Goal: Communication & Community: Answer question/provide support

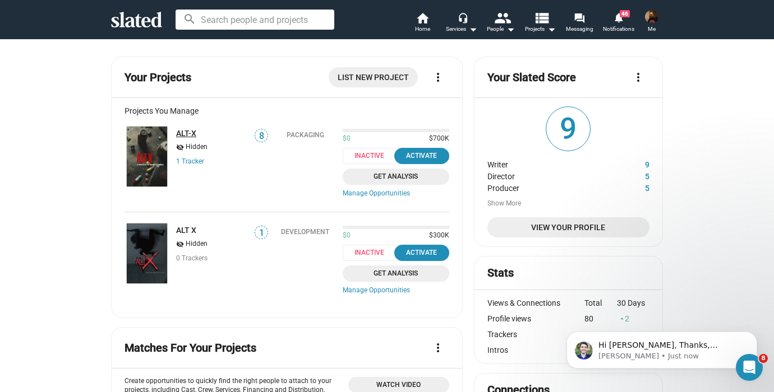
click at [190, 132] on link "ALT-X" at bounding box center [186, 133] width 20 height 9
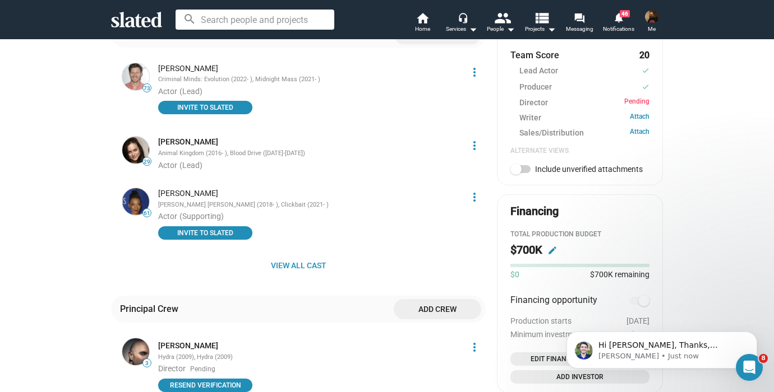
scroll to position [581, 0]
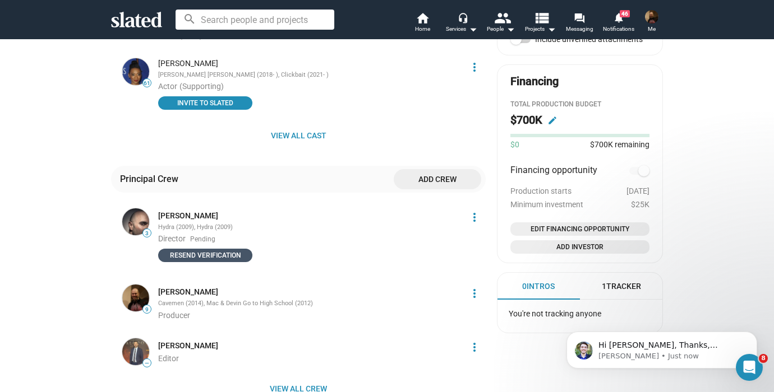
click at [214, 250] on span "Resend verification" at bounding box center [205, 255] width 81 height 11
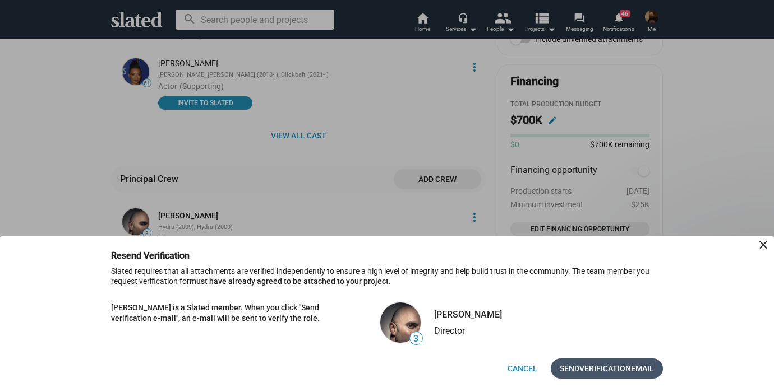
click at [595, 367] on span "Verification" at bounding box center [605, 369] width 52 height 20
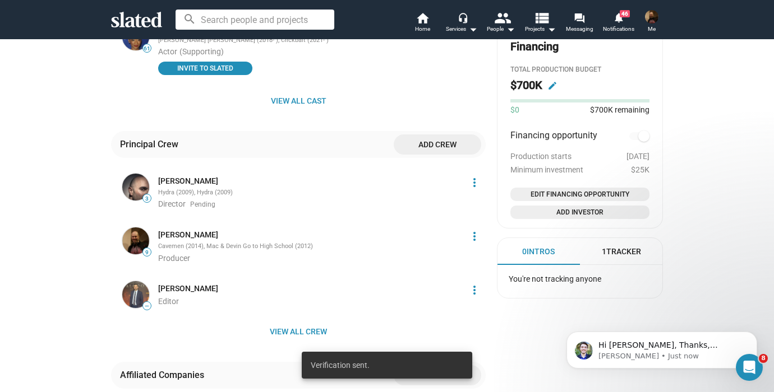
scroll to position [617, 0]
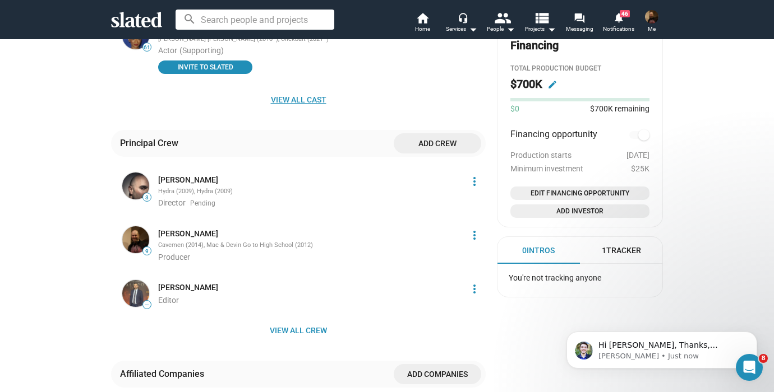
click at [314, 90] on span "View all cast" at bounding box center [298, 100] width 357 height 20
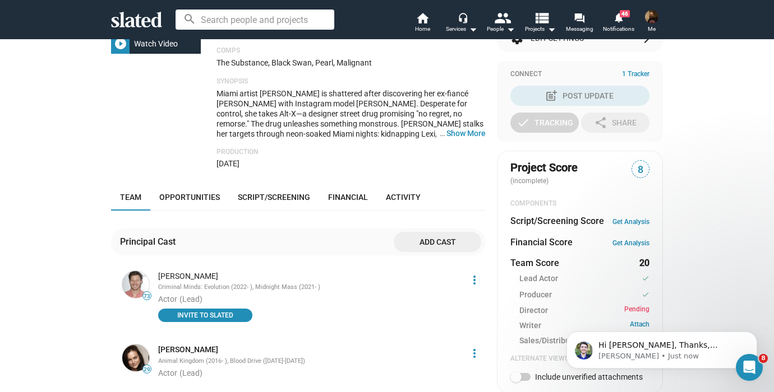
scroll to position [0, 0]
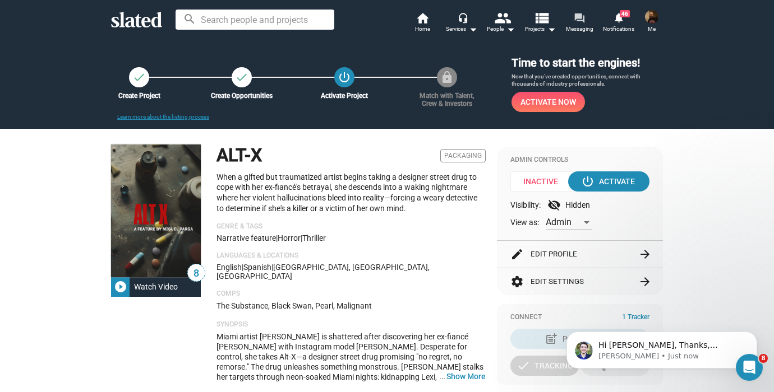
click at [577, 18] on mat-icon "forum" at bounding box center [578, 17] width 11 height 11
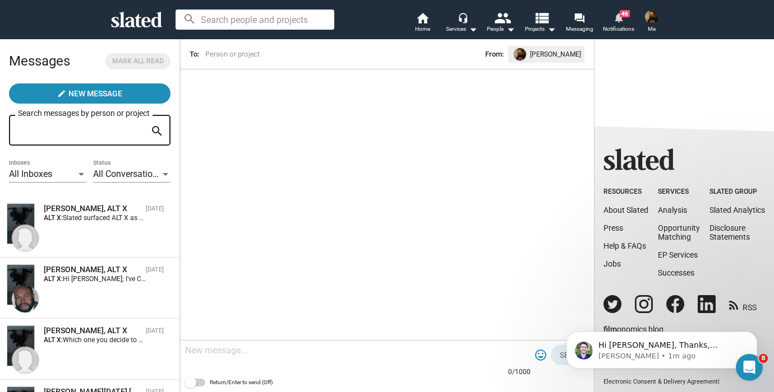
click at [619, 18] on mat-icon "notifications" at bounding box center [618, 17] width 11 height 11
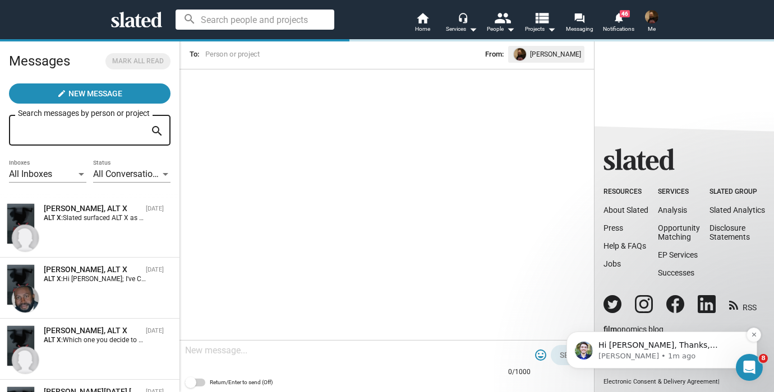
click at [668, 348] on span "Hi [PERSON_NAME], Thanks, [PERSON_NAME] is now verified on the page. Thanks, [P…" at bounding box center [667, 356] width 138 height 31
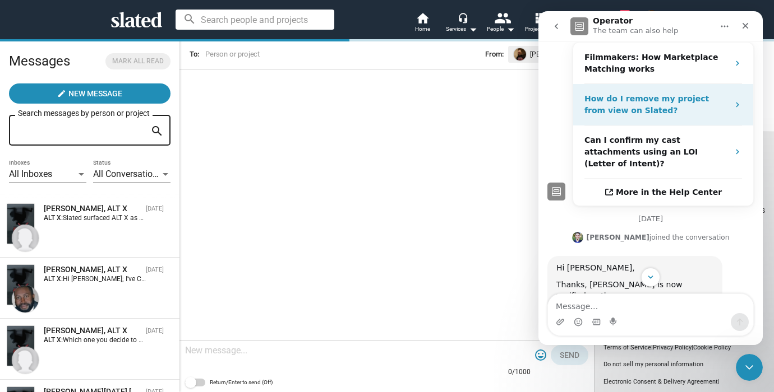
scroll to position [321, 0]
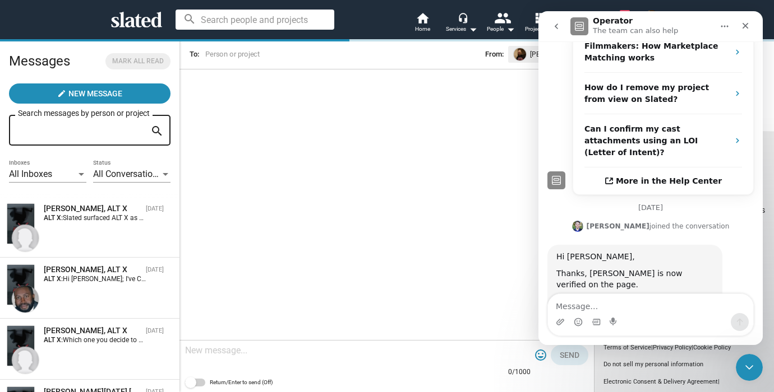
click at [598, 316] on div "Intercom messenger" at bounding box center [595, 322] width 9 height 18
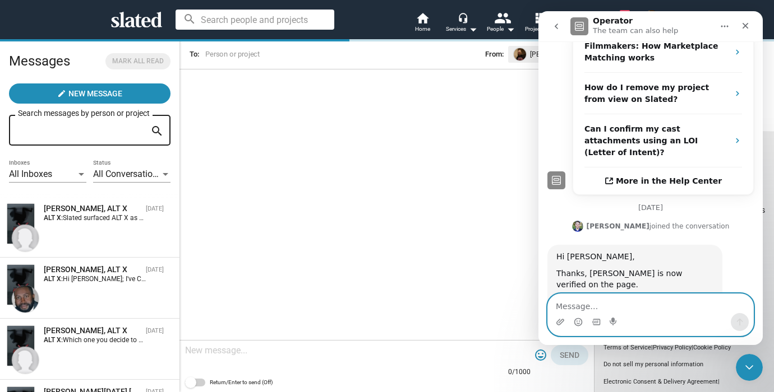
click at [601, 303] on textarea "Message…" at bounding box center [650, 303] width 205 height 19
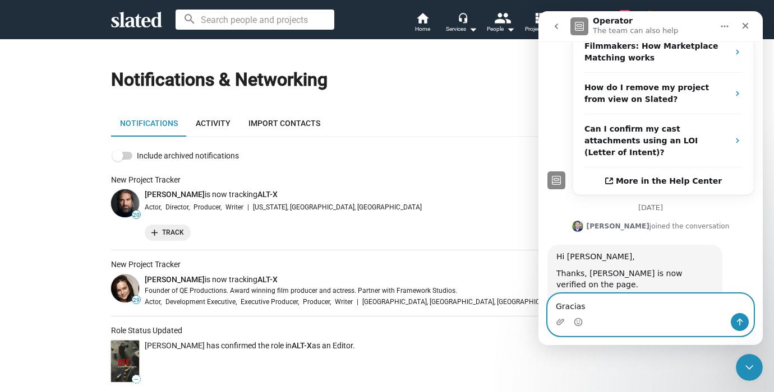
type textarea "Gracias!"
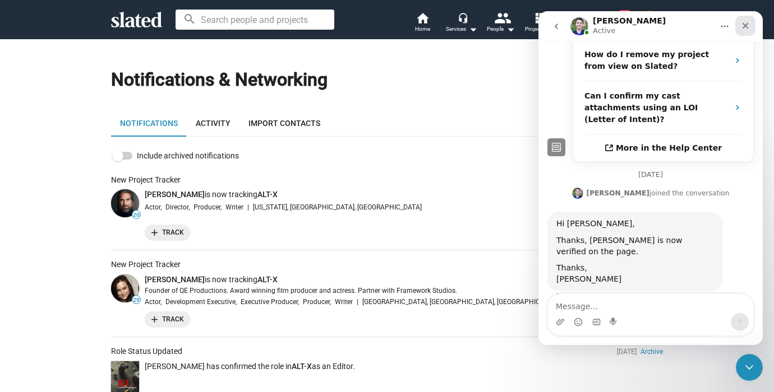
click at [746, 27] on icon "Close" at bounding box center [745, 26] width 6 height 6
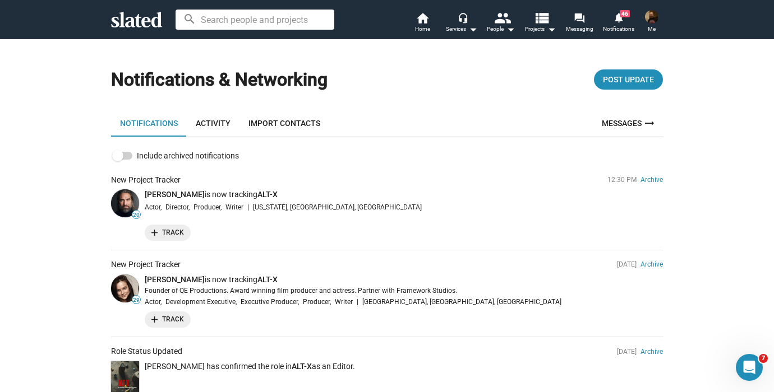
scroll to position [336, 0]
click at [133, 18] on icon at bounding box center [136, 20] width 51 height 16
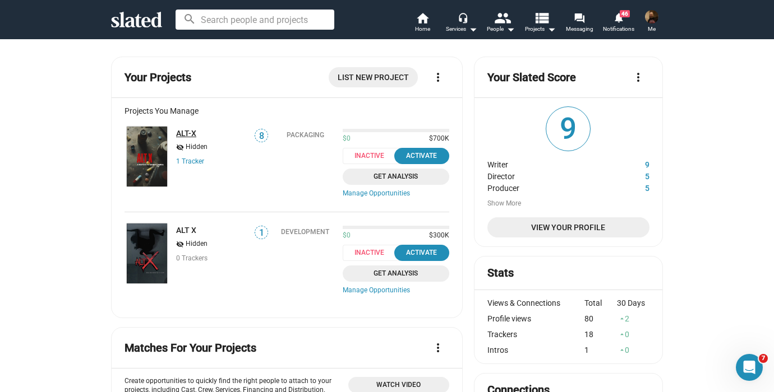
click at [187, 131] on link "ALT-X" at bounding box center [186, 133] width 20 height 9
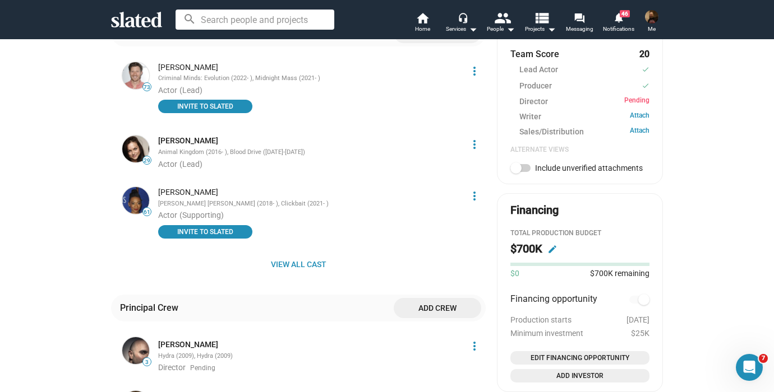
scroll to position [628, 0]
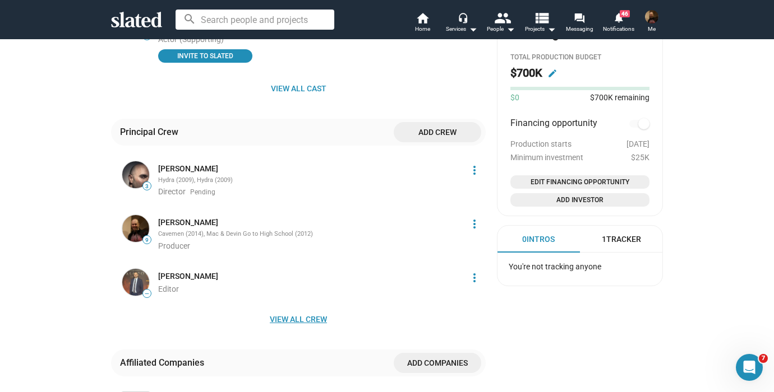
click at [308, 311] on span "View all crew" at bounding box center [298, 319] width 357 height 20
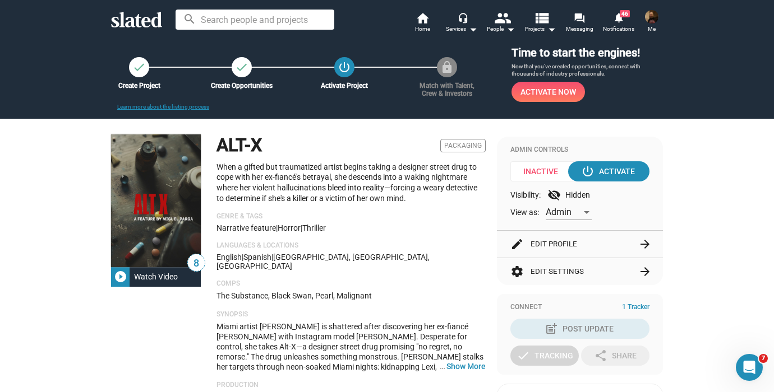
scroll to position [0, 0]
